Goal: Check status: Check status

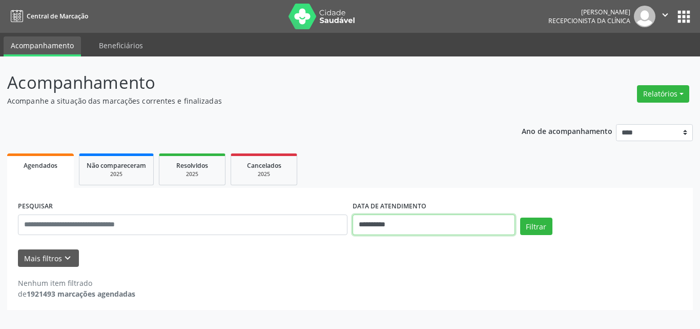
click at [397, 225] on input "**********" at bounding box center [434, 224] width 162 height 21
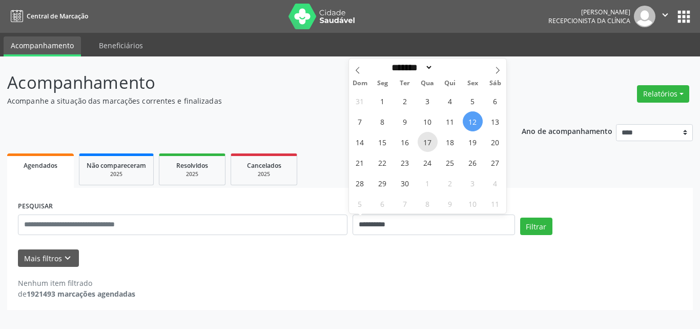
click at [429, 145] on span "17" at bounding box center [428, 142] width 20 height 20
type input "**********"
click at [429, 145] on span "17" at bounding box center [428, 142] width 20 height 20
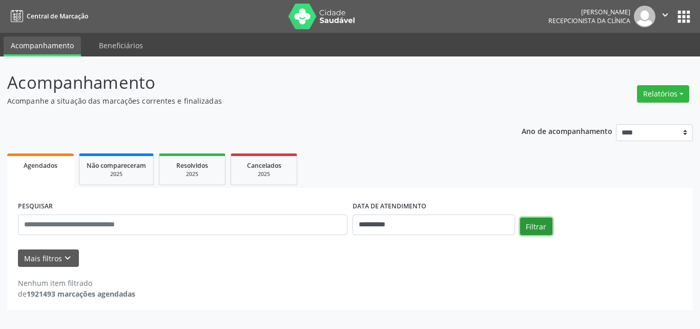
click at [534, 226] on button "Filtrar" at bounding box center [536, 225] width 32 height 17
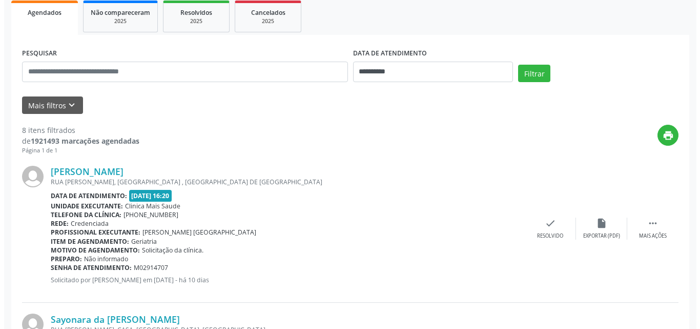
scroll to position [256, 0]
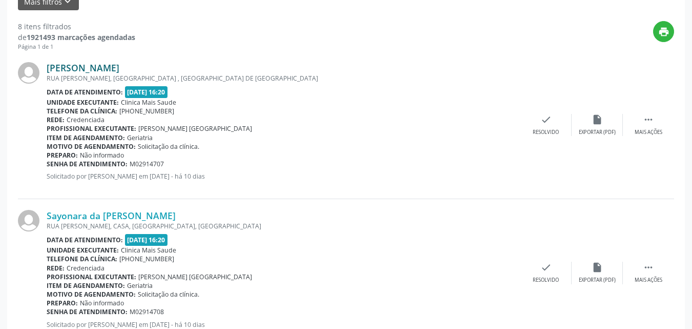
click at [119, 69] on link "[PERSON_NAME]" at bounding box center [83, 67] width 73 height 11
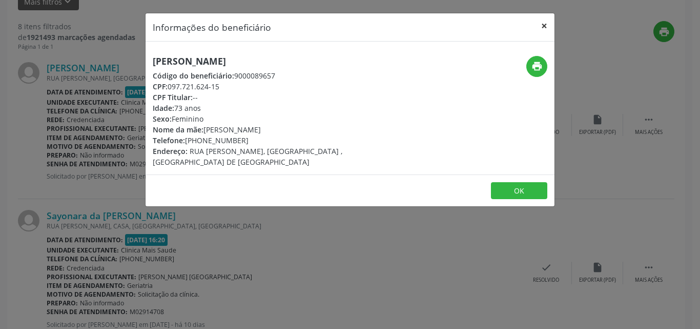
click at [546, 26] on button "×" at bounding box center [544, 25] width 21 height 25
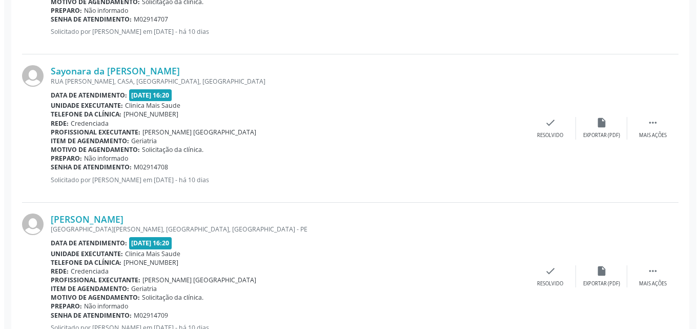
scroll to position [410, 0]
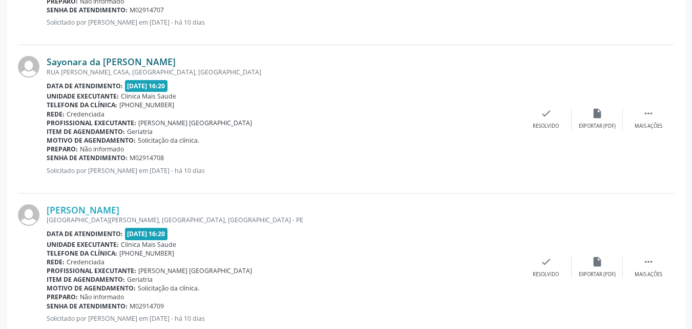
click at [125, 60] on link "Sayonara da [PERSON_NAME]" at bounding box center [111, 61] width 129 height 11
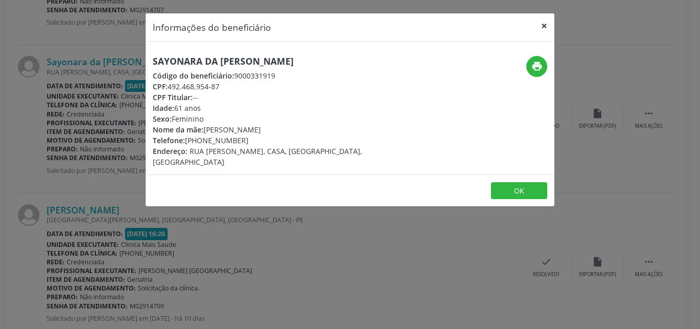
click at [544, 27] on button "×" at bounding box center [544, 25] width 21 height 25
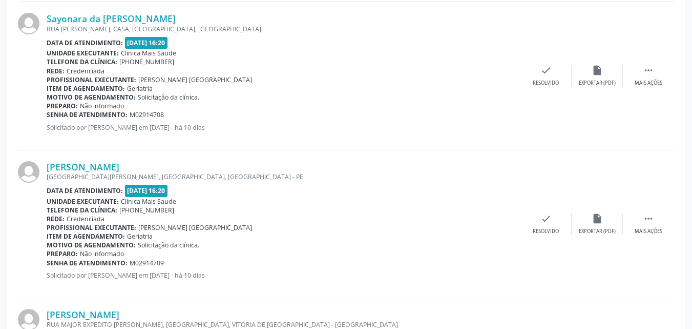
scroll to position [513, 0]
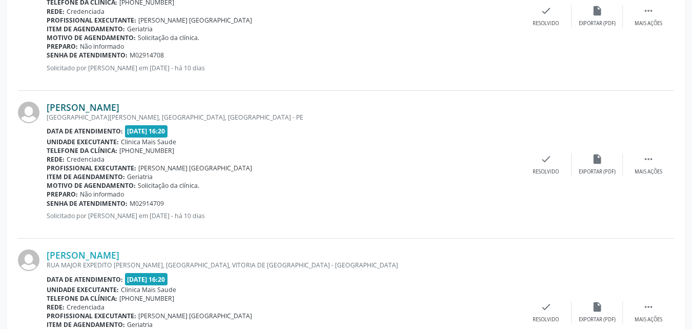
click at [83, 111] on link "[PERSON_NAME]" at bounding box center [83, 106] width 73 height 11
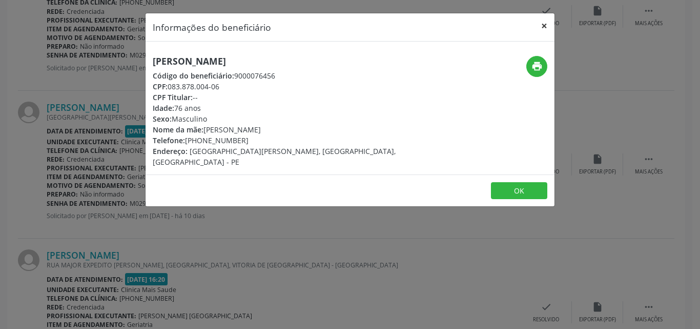
click at [544, 25] on button "×" at bounding box center [544, 25] width 21 height 25
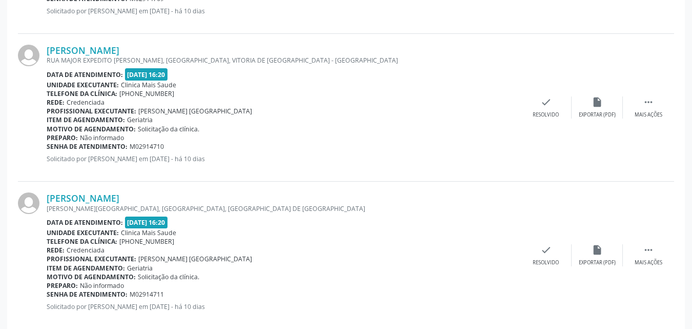
scroll to position [718, 0]
click at [96, 49] on link "[PERSON_NAME]" at bounding box center [83, 49] width 73 height 11
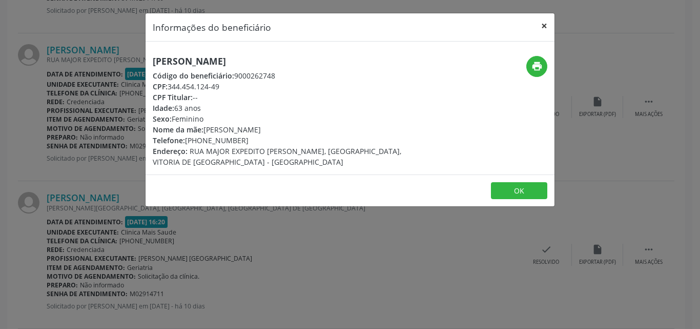
click at [545, 26] on button "×" at bounding box center [544, 25] width 21 height 25
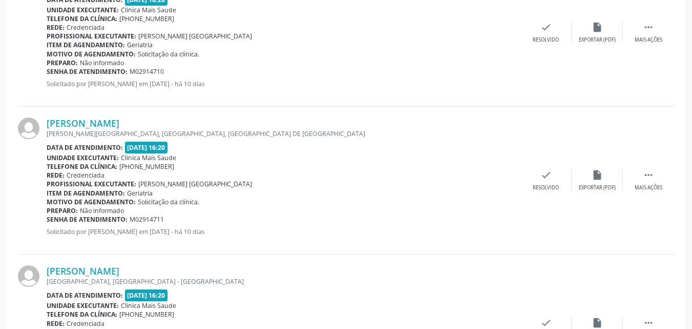
scroll to position [871, 0]
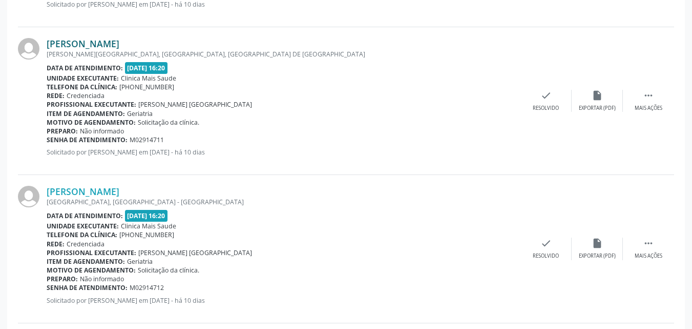
click at [110, 47] on link "[PERSON_NAME]" at bounding box center [83, 43] width 73 height 11
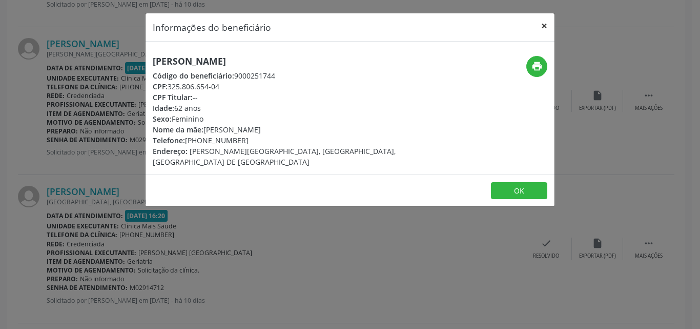
click at [542, 27] on button "×" at bounding box center [544, 25] width 21 height 25
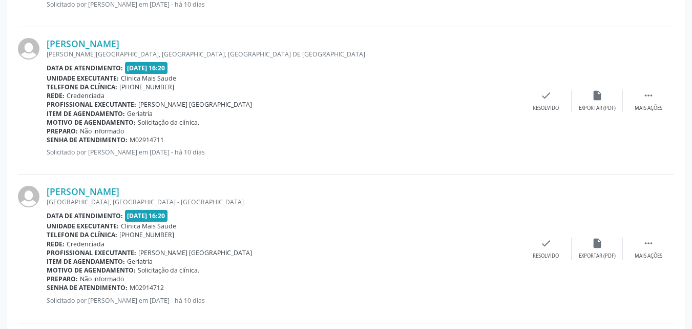
scroll to position [974, 0]
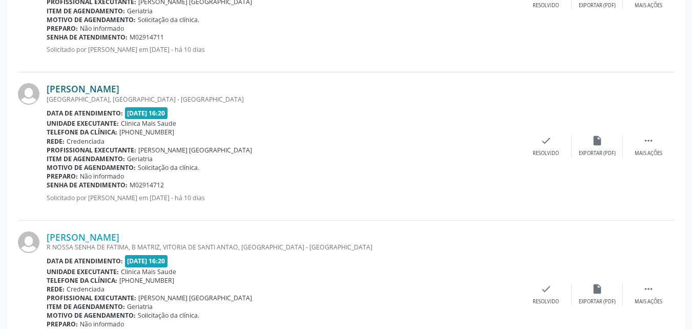
click at [119, 94] on link "[PERSON_NAME]" at bounding box center [83, 88] width 73 height 11
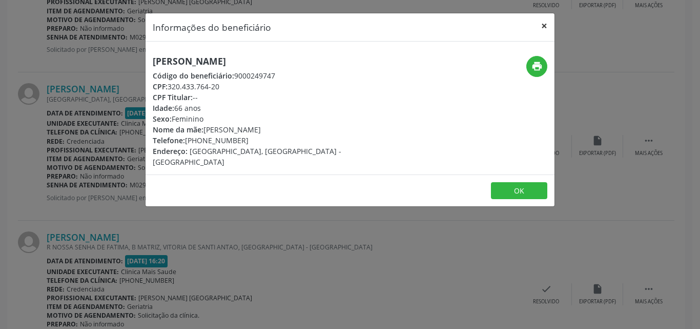
click at [542, 23] on button "×" at bounding box center [544, 25] width 21 height 25
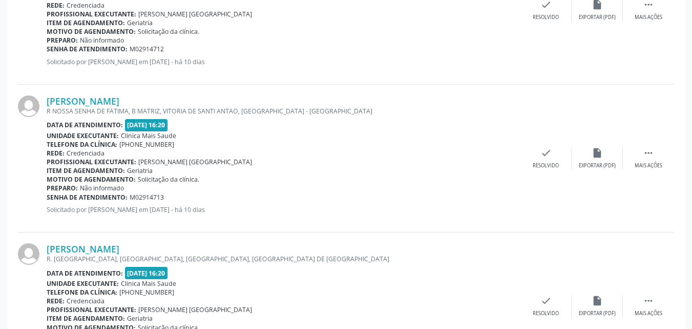
scroll to position [1128, 0]
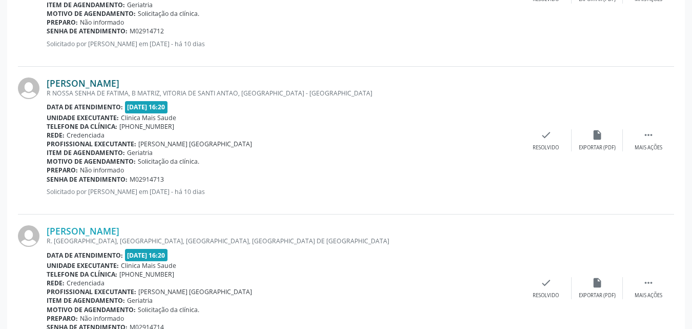
click at [88, 86] on link "[PERSON_NAME]" at bounding box center [83, 82] width 73 height 11
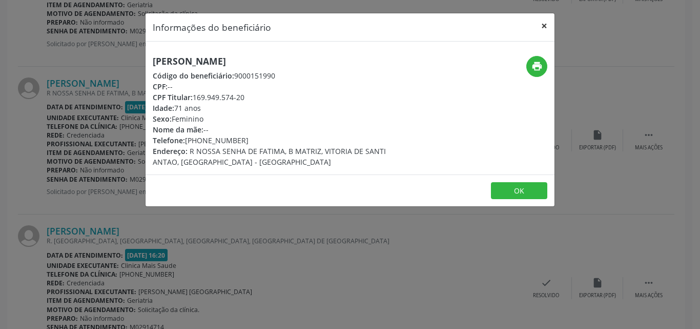
click at [546, 25] on button "×" at bounding box center [544, 25] width 21 height 25
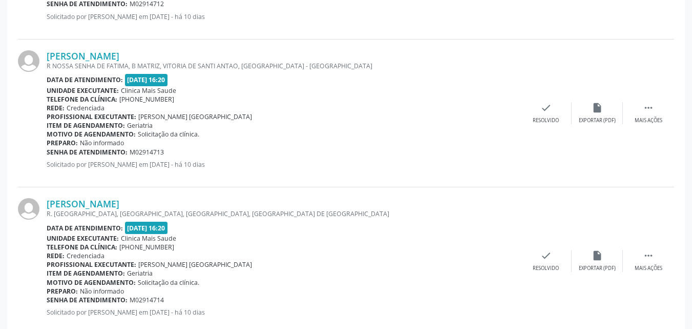
scroll to position [1178, 0]
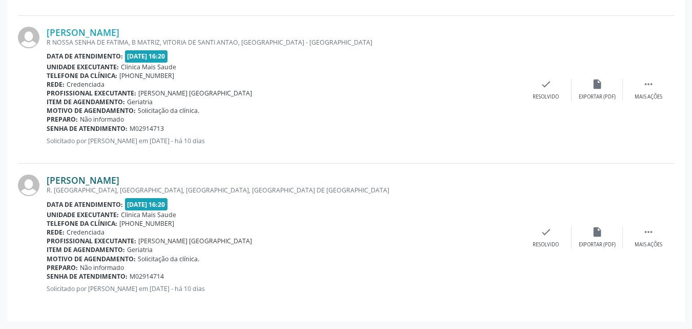
click at [94, 183] on link "[PERSON_NAME]" at bounding box center [83, 179] width 73 height 11
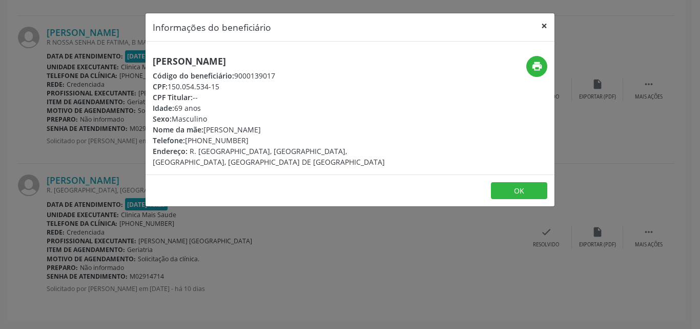
click at [544, 25] on button "×" at bounding box center [544, 25] width 21 height 25
